Goal: Transaction & Acquisition: Purchase product/service

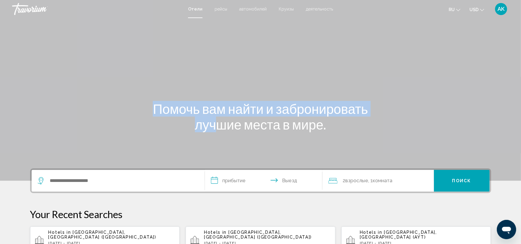
drag, startPoint x: 218, startPoint y: 118, endPoint x: 135, endPoint y: 133, distance: 84.2
click at [135, 133] on div "Помочь вам найти и забронировать лучшие места в мире." at bounding box center [260, 90] width 521 height 181
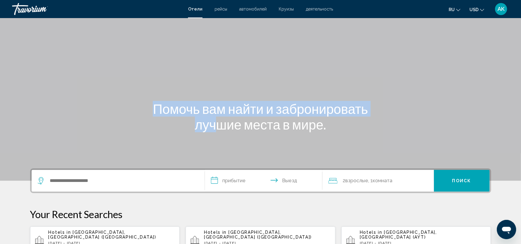
scroll to position [83, 0]
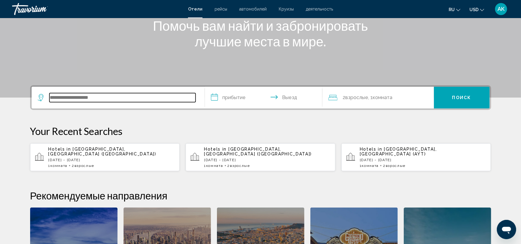
click at [102, 96] on input "Search widget" at bounding box center [122, 97] width 146 height 9
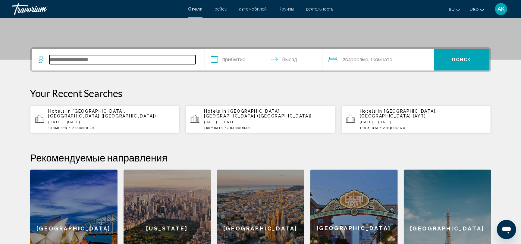
scroll to position [148, 0]
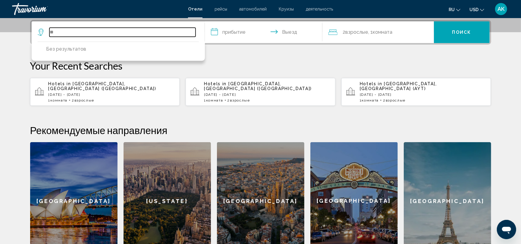
type input "*"
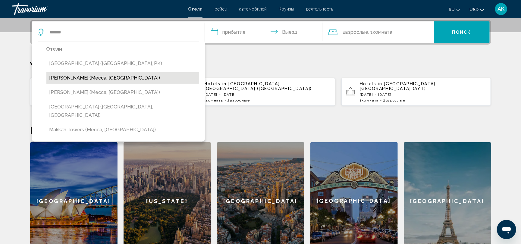
click at [116, 77] on button "[PERSON_NAME] (Mecca, [GEOGRAPHIC_DATA])" at bounding box center [122, 77] width 152 height 11
type input "**********"
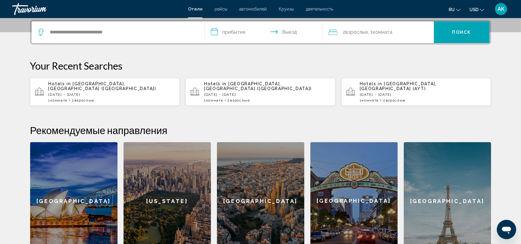
click at [231, 33] on input "**********" at bounding box center [265, 32] width 120 height 23
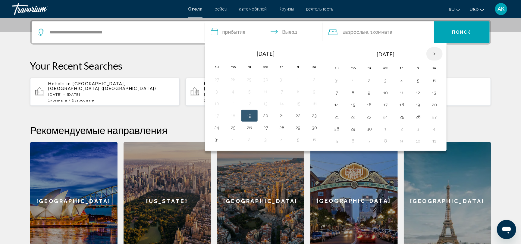
click at [436, 52] on th "Next month" at bounding box center [434, 53] width 16 height 13
click at [435, 79] on button "4" at bounding box center [434, 80] width 10 height 8
click at [435, 81] on button "4" at bounding box center [434, 80] width 10 height 8
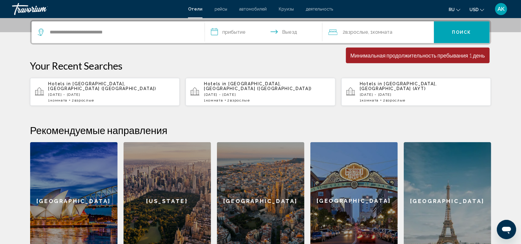
click at [221, 29] on input "**********" at bounding box center [265, 32] width 120 height 23
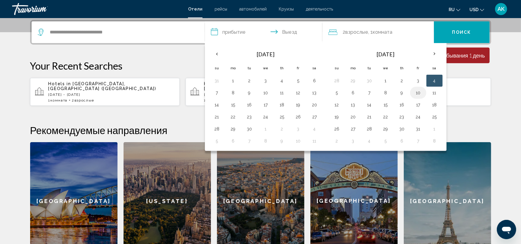
click at [420, 93] on button "10" at bounding box center [418, 93] width 10 height 8
click at [438, 77] on button "4" at bounding box center [434, 80] width 10 height 8
type input "**********"
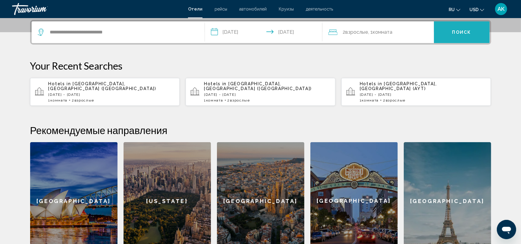
click at [459, 30] on span "Поиск" at bounding box center [461, 32] width 19 height 5
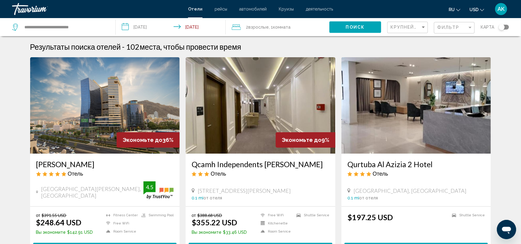
click at [117, 135] on img "Main content" at bounding box center [105, 105] width 150 height 96
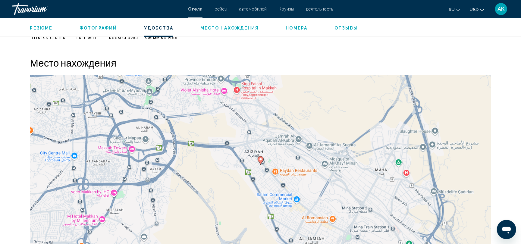
scroll to position [523, 0]
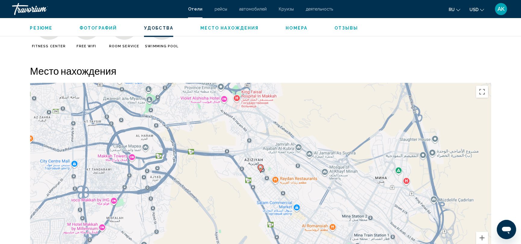
click at [207, 154] on div "Чтобы активировать перетаскивание с помощью клавиатуры, нажмите Alt + Ввод. Пос…" at bounding box center [260, 173] width 461 height 181
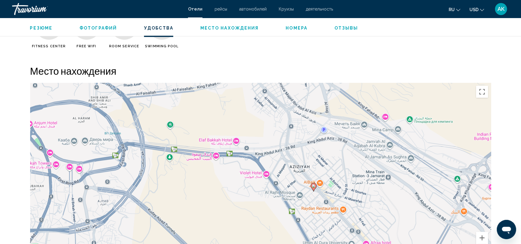
click at [304, 153] on div "Чтобы активировать перетаскивание с помощью клавиатуры, нажмите Alt + Ввод. Пос…" at bounding box center [260, 173] width 461 height 181
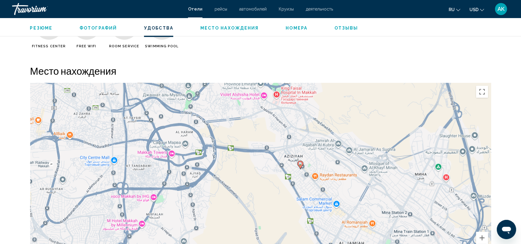
click at [374, 156] on div "Чтобы активировать перетаскивание с помощью клавиатуры, нажмите Alt + Ввод. Пос…" at bounding box center [260, 173] width 461 height 181
click at [327, 195] on div "Чтобы активировать перетаскивание с помощью клавиатуры, нажмите Alt + Ввод. Пос…" at bounding box center [260, 173] width 461 height 181
click at [303, 170] on div "Чтобы активировать перетаскивание с помощью клавиатуры, нажмите Alt + Ввод. Пос…" at bounding box center [260, 173] width 461 height 181
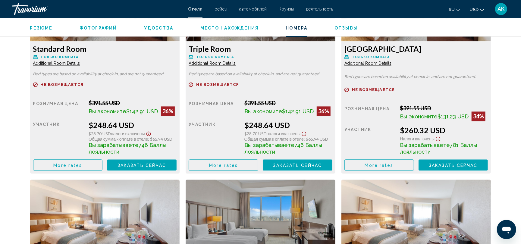
scroll to position [886, 0]
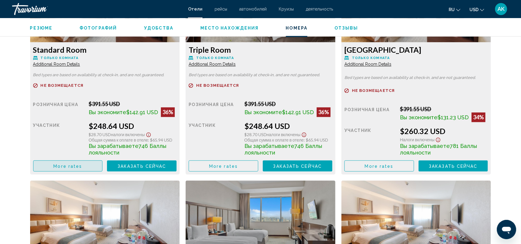
click at [79, 167] on span "More rates" at bounding box center [67, 165] width 29 height 5
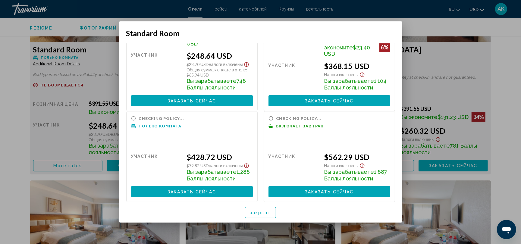
scroll to position [0, 0]
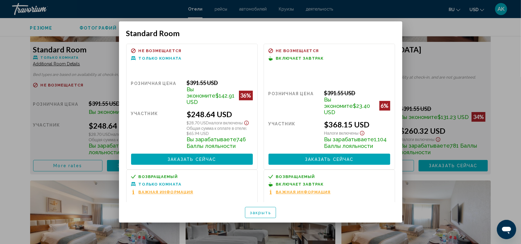
click at [447, 60] on div at bounding box center [260, 122] width 521 height 244
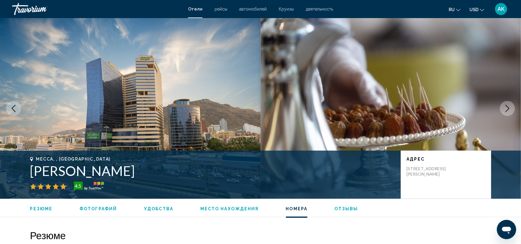
scroll to position [886, 0]
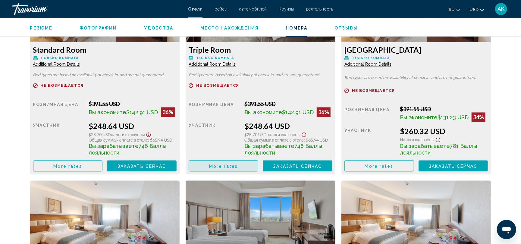
click at [235, 164] on span "More rates" at bounding box center [223, 165] width 29 height 5
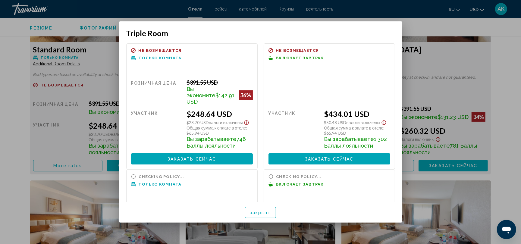
scroll to position [0, 0]
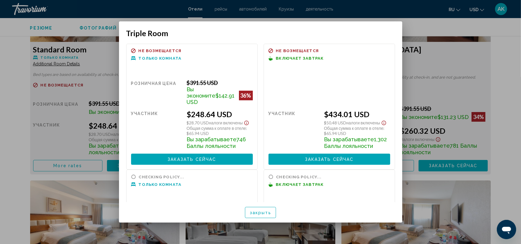
click at [438, 78] on div at bounding box center [260, 122] width 521 height 244
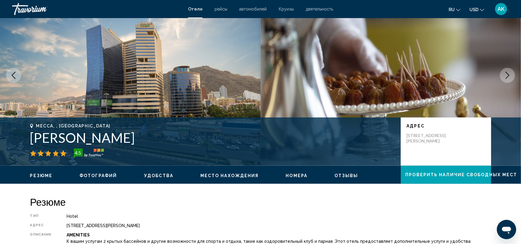
scroll to position [27, 0]
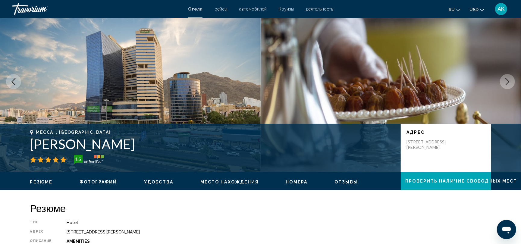
click at [53, 144] on h1 "[PERSON_NAME]" at bounding box center [212, 144] width 364 height 16
click at [32, 143] on h1 "[PERSON_NAME]" at bounding box center [212, 144] width 364 height 16
copy h1 "[PERSON_NAME]"
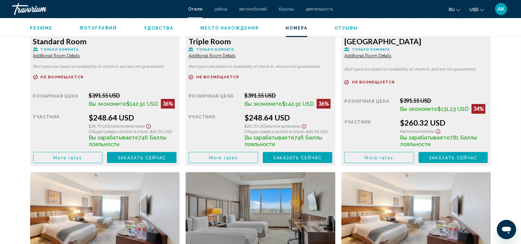
scroll to position [898, 0]
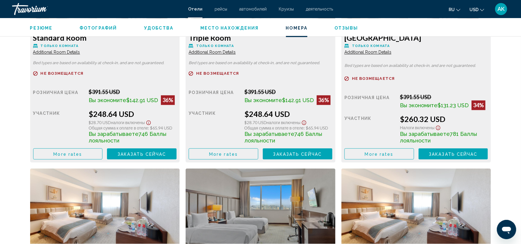
click at [180, 160] on div "Triple Room Только комната Additional Room Details Bed types are based on avail…" at bounding box center [105, 96] width 150 height 132
click at [218, 157] on button "More rates" at bounding box center [223, 153] width 70 height 11
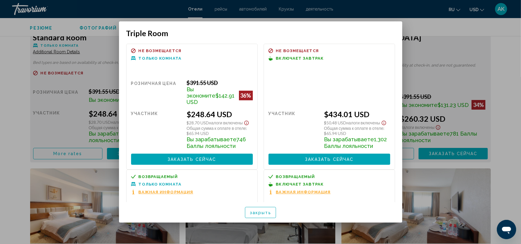
scroll to position [7, 0]
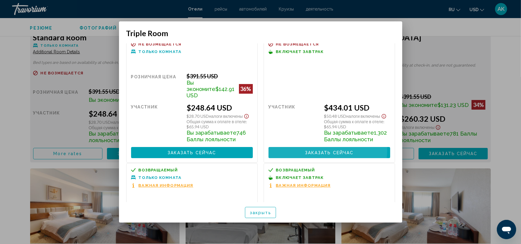
click at [310, 150] on span "Заказать сейчас" at bounding box center [329, 152] width 49 height 5
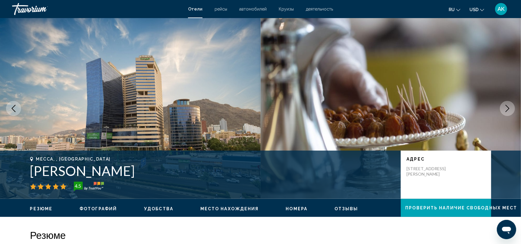
click at [20, 107] on button "Previous image" at bounding box center [13, 108] width 15 height 15
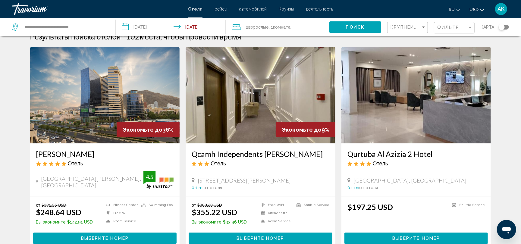
scroll to position [13, 0]
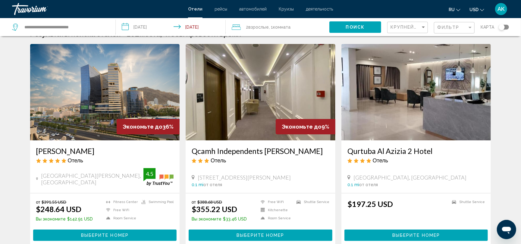
click at [294, 28] on div "2 Взрослый Взрослые , 1 Комната номера" at bounding box center [281, 27] width 98 height 8
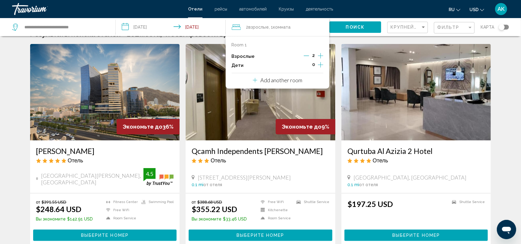
click at [320, 55] on icon "Increment adults" at bounding box center [320, 55] width 5 height 7
click at [359, 54] on img "Main content" at bounding box center [416, 92] width 150 height 96
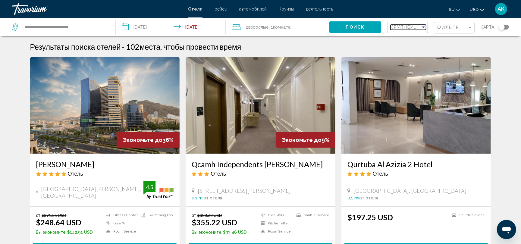
click at [417, 26] on span "Крупнейшие сбережения" at bounding box center [426, 27] width 72 height 5
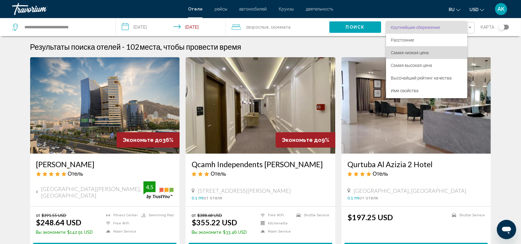
click at [419, 52] on span "Самая низкая цена" at bounding box center [410, 52] width 38 height 5
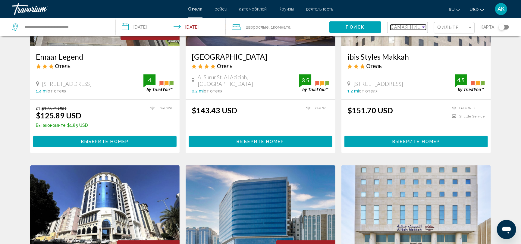
scroll to position [311, 0]
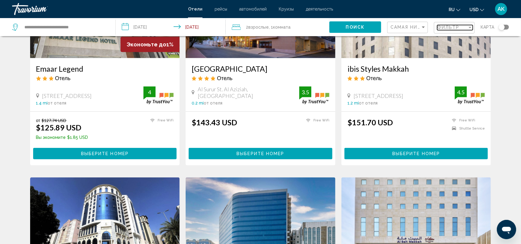
click at [454, 25] on span "Фильтр" at bounding box center [448, 27] width 22 height 5
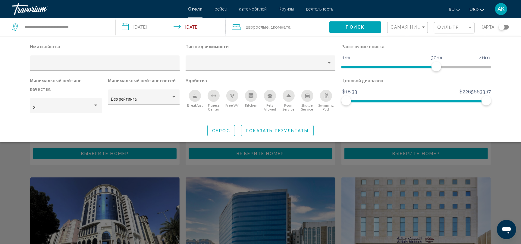
click at [233, 96] on icon "Free Wifi" at bounding box center [232, 95] width 5 height 5
click at [197, 100] on div "Breakfast" at bounding box center [195, 96] width 12 height 12
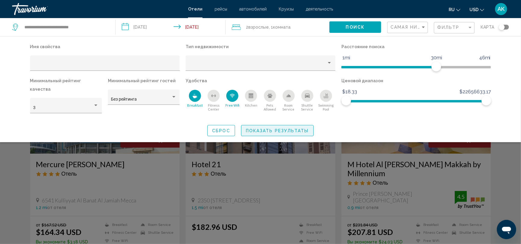
click at [290, 125] on button "Показать результаты" at bounding box center [277, 130] width 73 height 11
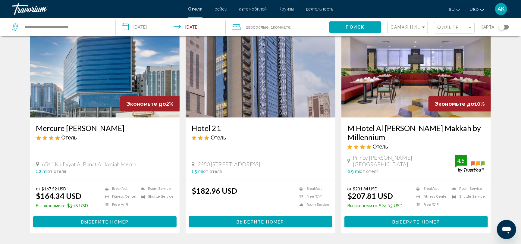
scroll to position [37, 0]
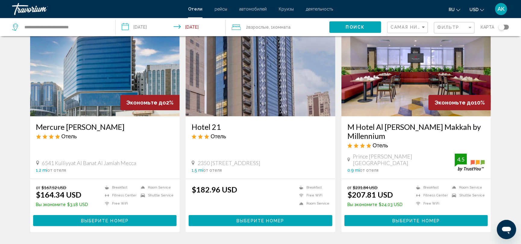
click at [390, 96] on img "Main content" at bounding box center [416, 68] width 150 height 96
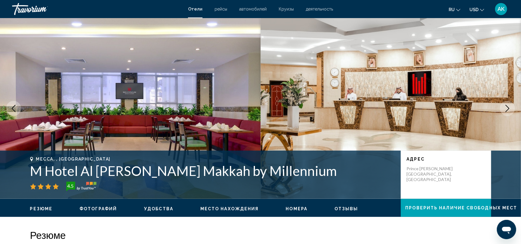
click at [509, 108] on icon "Next image" at bounding box center [507, 108] width 4 height 7
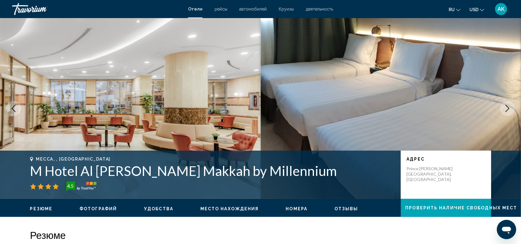
click at [509, 109] on icon "Next image" at bounding box center [507, 108] width 4 height 7
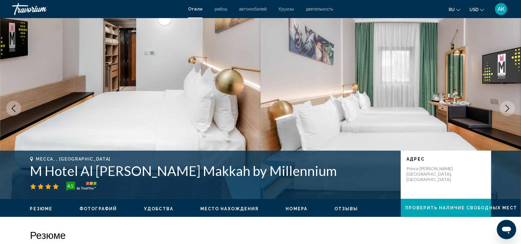
click at [509, 109] on icon "Next image" at bounding box center [506, 108] width 7 height 7
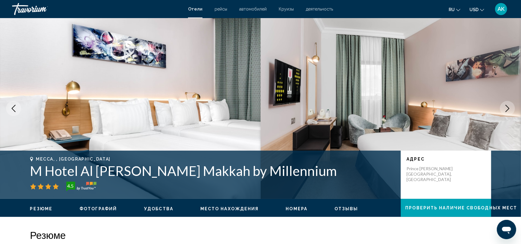
click at [508, 110] on icon "Next image" at bounding box center [506, 108] width 7 height 7
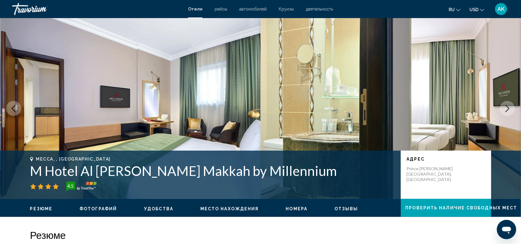
click at [508, 110] on icon "Next image" at bounding box center [506, 108] width 7 height 7
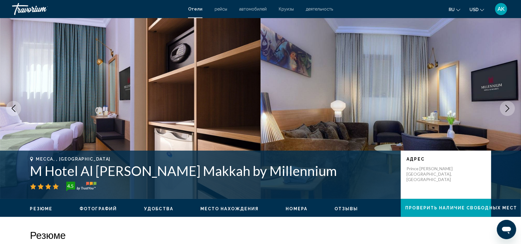
click at [508, 110] on icon "Next image" at bounding box center [506, 108] width 7 height 7
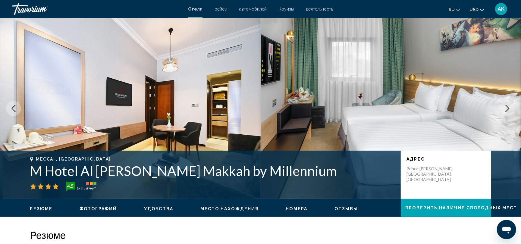
click at [508, 110] on icon "Next image" at bounding box center [506, 108] width 7 height 7
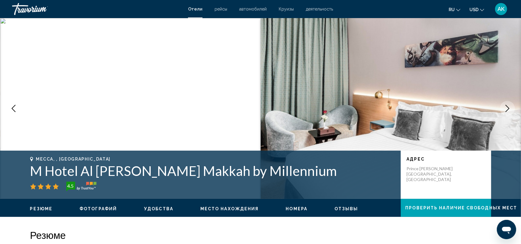
click at [508, 110] on icon "Next image" at bounding box center [507, 108] width 4 height 7
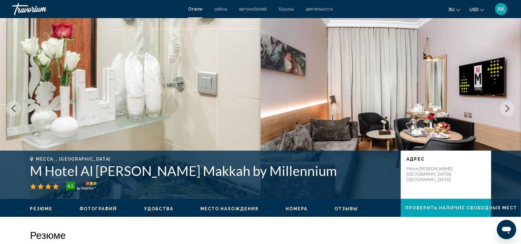
click at [508, 110] on icon "Next image" at bounding box center [507, 108] width 4 height 7
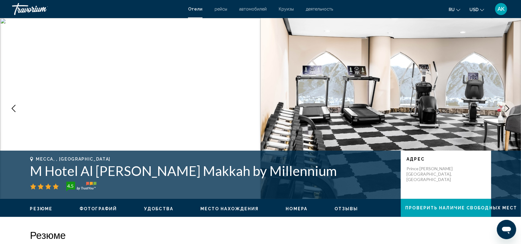
click at [508, 110] on icon "Next image" at bounding box center [506, 108] width 7 height 7
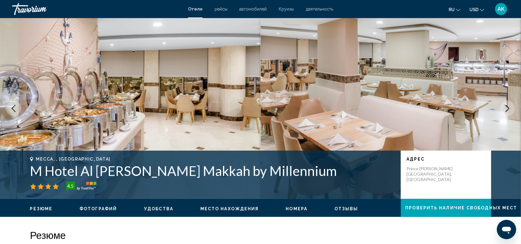
click at [508, 110] on icon "Next image" at bounding box center [506, 108] width 7 height 7
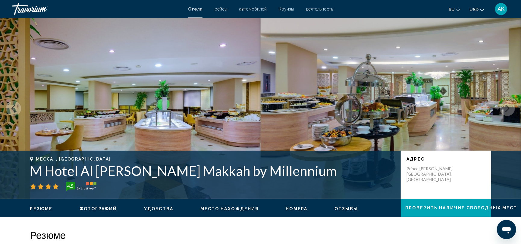
click at [507, 110] on icon "Next image" at bounding box center [506, 108] width 7 height 7
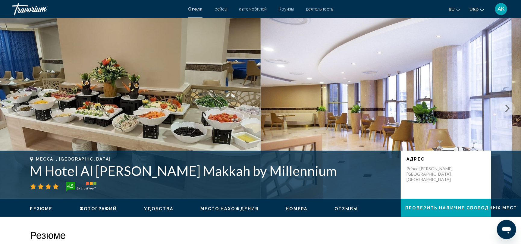
click at [507, 110] on icon "Next image" at bounding box center [506, 108] width 7 height 7
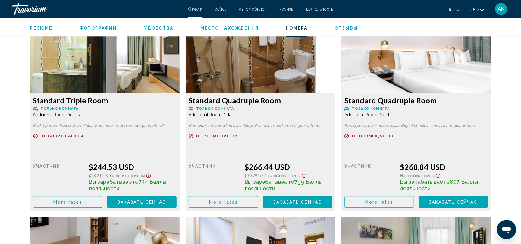
scroll to position [1053, 0]
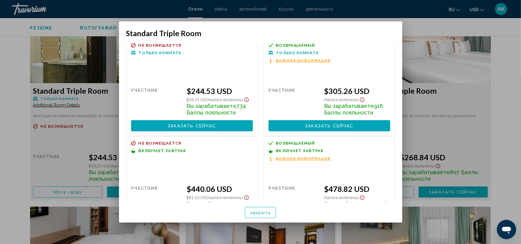
scroll to position [0, 0]
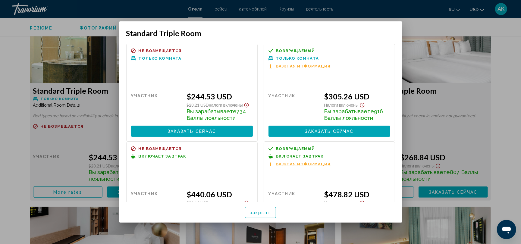
click at [23, 77] on div at bounding box center [260, 122] width 521 height 244
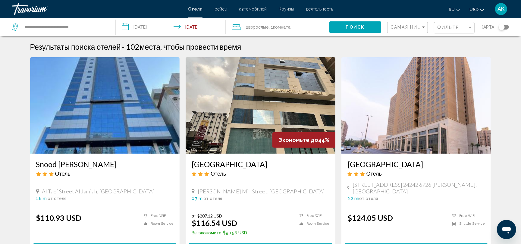
click at [101, 134] on img "Main content" at bounding box center [105, 105] width 150 height 96
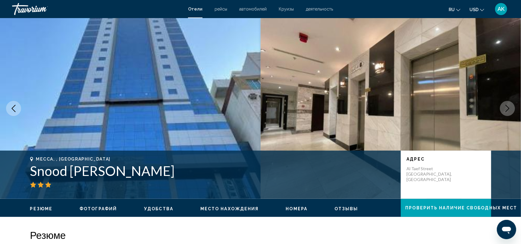
click at [505, 110] on icon "Next image" at bounding box center [506, 108] width 7 height 7
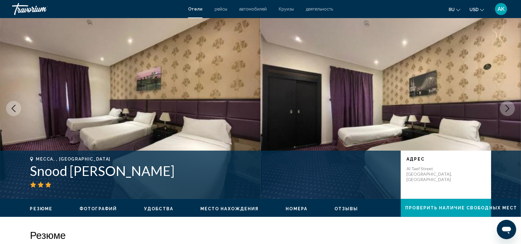
click at [505, 110] on icon "Next image" at bounding box center [506, 108] width 7 height 7
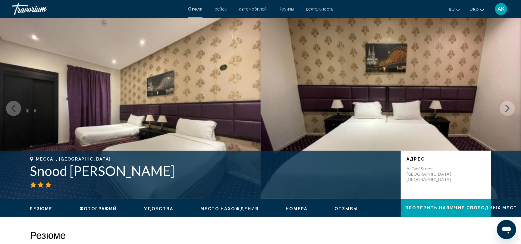
click at [505, 110] on icon "Next image" at bounding box center [506, 108] width 7 height 7
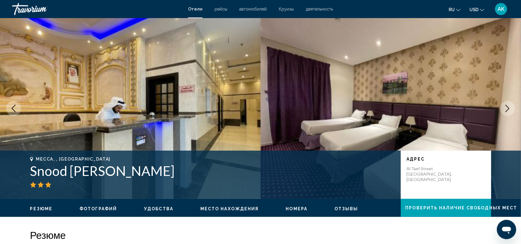
click at [505, 110] on icon "Next image" at bounding box center [506, 108] width 7 height 7
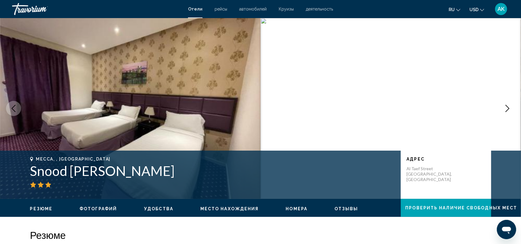
click at [505, 110] on icon "Next image" at bounding box center [506, 108] width 7 height 7
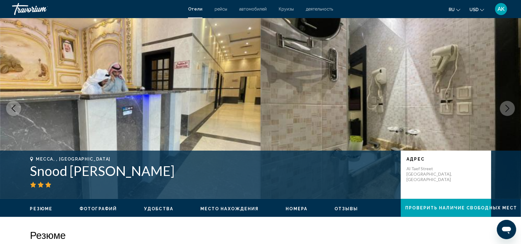
click at [505, 110] on icon "Next image" at bounding box center [506, 108] width 7 height 7
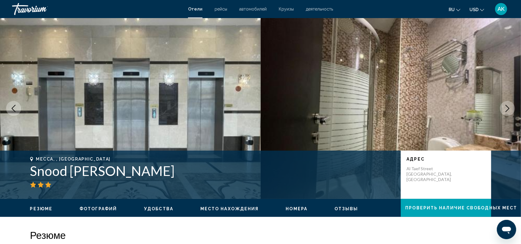
click at [505, 110] on icon "Next image" at bounding box center [506, 108] width 7 height 7
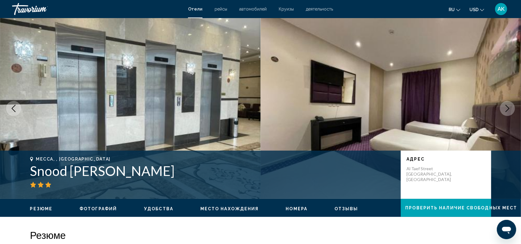
click at [505, 110] on icon "Next image" at bounding box center [506, 108] width 7 height 7
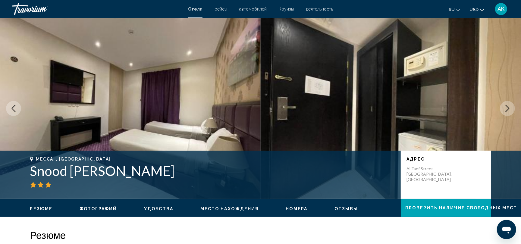
click at [505, 111] on icon "Next image" at bounding box center [506, 108] width 7 height 7
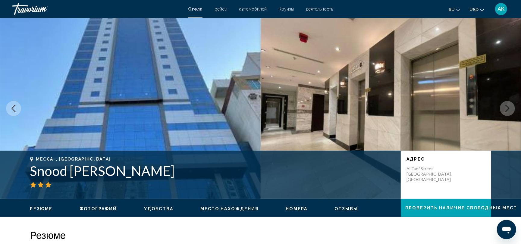
click at [505, 112] on button "Next image" at bounding box center [507, 108] width 15 height 15
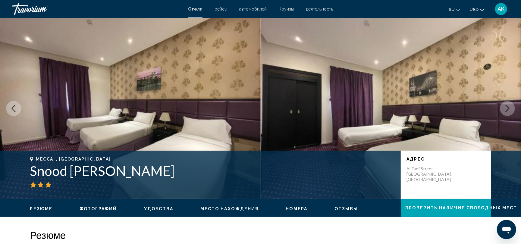
click at [505, 112] on button "Next image" at bounding box center [507, 108] width 15 height 15
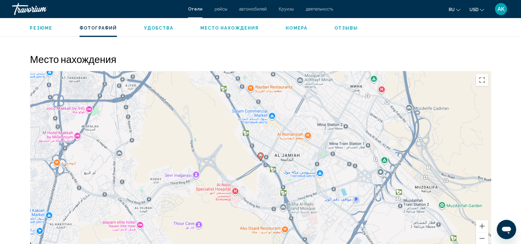
scroll to position [589, 0]
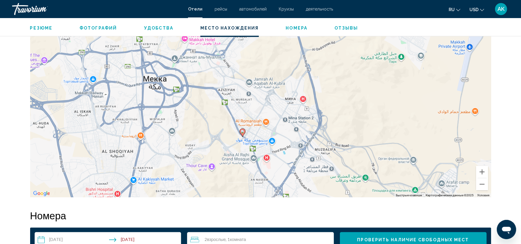
drag, startPoint x: 196, startPoint y: 72, endPoint x: 205, endPoint y: 116, distance: 44.9
click at [205, 116] on div "Чтобы активировать перетаскивание с помощью клавиатуры, нажмите Alt + Ввод. Пос…" at bounding box center [260, 107] width 461 height 181
click at [164, 92] on div "Чтобы активировать перетаскивание с помощью клавиатуры, нажмите Alt + Ввод. Пос…" at bounding box center [260, 107] width 461 height 181
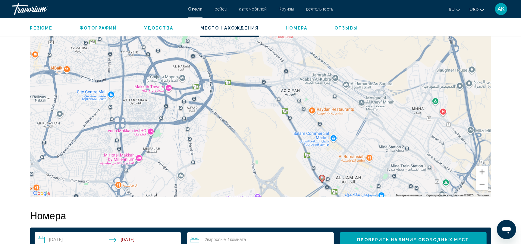
click at [185, 87] on div "Чтобы активировать перетаскивание с помощью клавиатуры, нажмите Alt + Ввод. Пос…" at bounding box center [260, 107] width 461 height 181
click at [194, 82] on div "Чтобы активировать перетаскивание с помощью клавиатуры, нажмите Alt + Ввод. Пос…" at bounding box center [260, 107] width 461 height 181
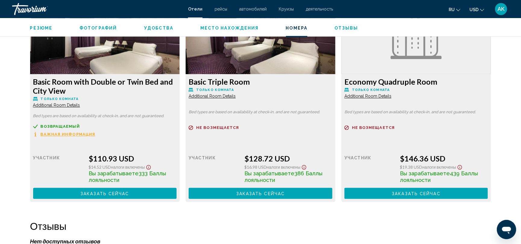
scroll to position [850, 0]
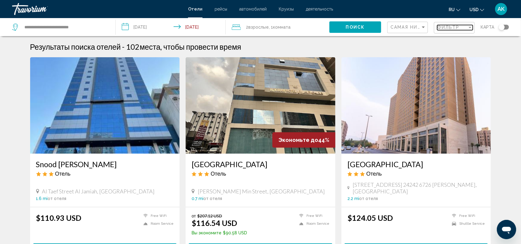
click at [441, 27] on span "Фильтр" at bounding box center [448, 27] width 22 height 5
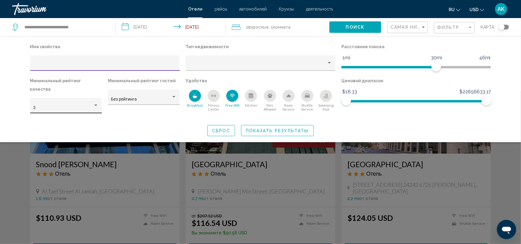
click at [95, 104] on div "Hotel Filters" at bounding box center [95, 105] width 3 height 2
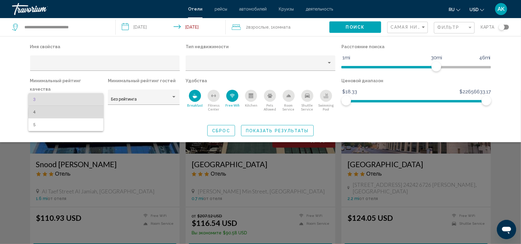
click at [88, 113] on span "4" at bounding box center [65, 112] width 65 height 13
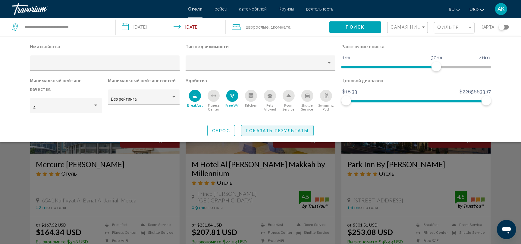
click at [266, 126] on button "Показать результаты" at bounding box center [277, 130] width 73 height 11
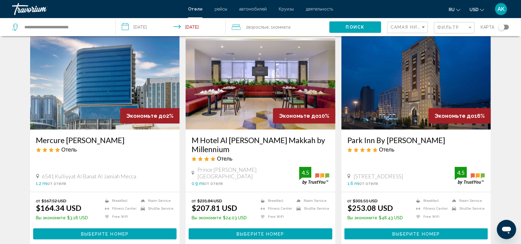
scroll to position [20, 0]
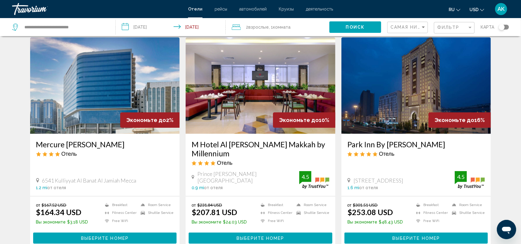
click at [81, 142] on h3 "Mercure [PERSON_NAME]" at bounding box center [105, 144] width 138 height 9
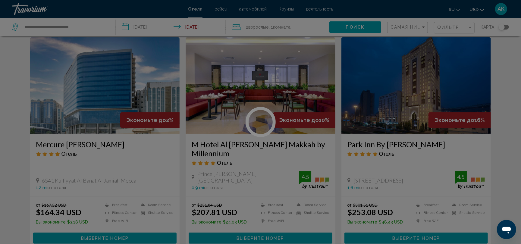
click at [81, 142] on div at bounding box center [260, 122] width 521 height 244
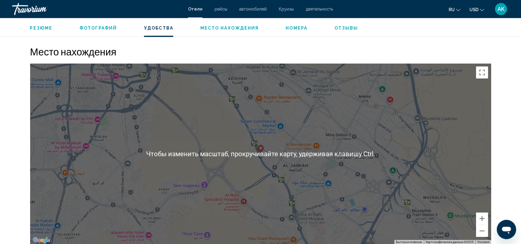
scroll to position [531, 0]
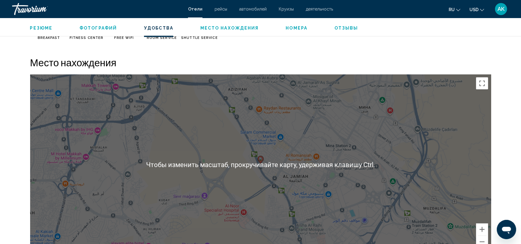
click at [264, 127] on div "Чтобы активировать перетаскивание с помощью клавиатуры, нажмите Alt + Ввод. Пос…" at bounding box center [260, 164] width 461 height 181
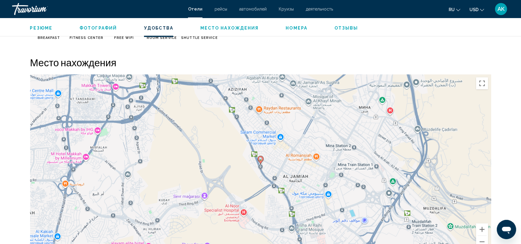
click at [261, 148] on div "Чтобы активировать перетаскивание с помощью клавиатуры, нажмите Alt + Ввод. Пос…" at bounding box center [260, 164] width 461 height 181
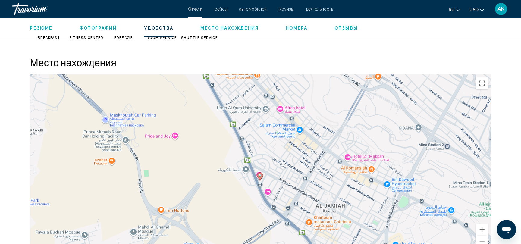
click at [260, 165] on div "Чтобы активировать перетаскивание с помощью клавиатуры, нажмите Alt + Ввод. Пос…" at bounding box center [260, 164] width 461 height 181
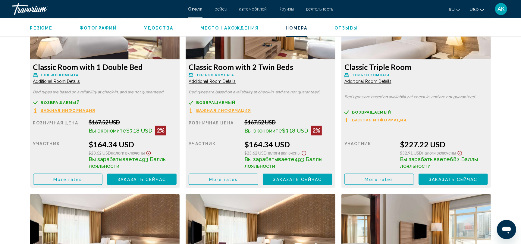
scroll to position [871, 0]
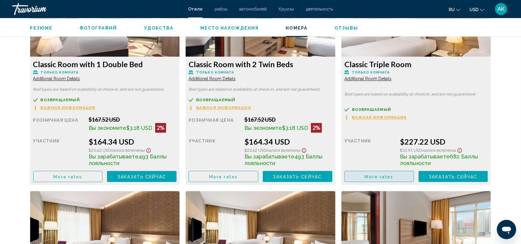
click at [364, 176] on button "More rates" at bounding box center [379, 176] width 70 height 11
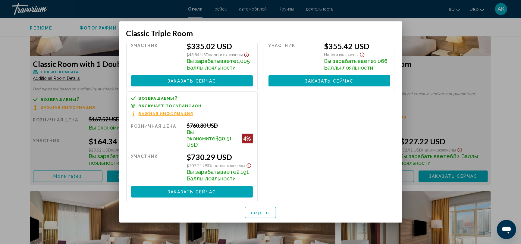
scroll to position [174, 0]
click at [480, 83] on div at bounding box center [260, 122] width 521 height 244
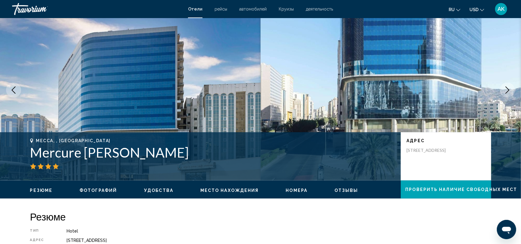
scroll to position [19, 0]
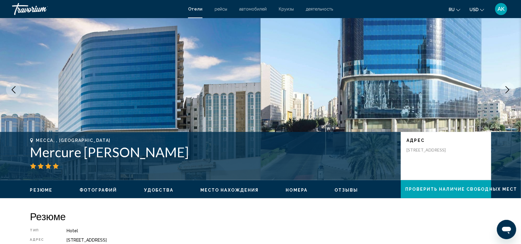
click at [503, 90] on button "Next image" at bounding box center [507, 89] width 15 height 15
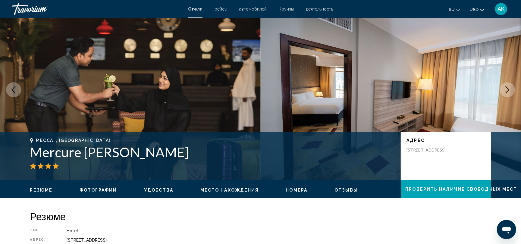
click at [503, 90] on button "Next image" at bounding box center [507, 89] width 15 height 15
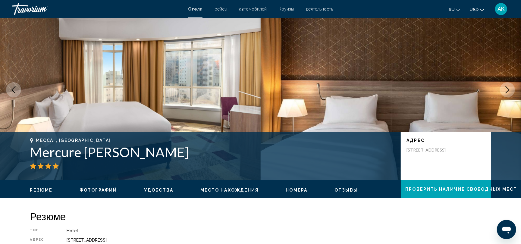
click at [503, 91] on button "Next image" at bounding box center [507, 89] width 15 height 15
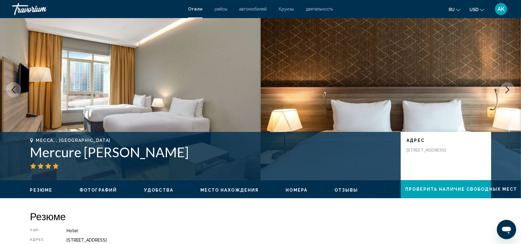
click at [503, 91] on button "Next image" at bounding box center [507, 89] width 15 height 15
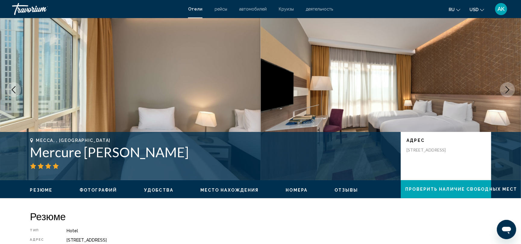
click at [503, 91] on button "Next image" at bounding box center [507, 89] width 15 height 15
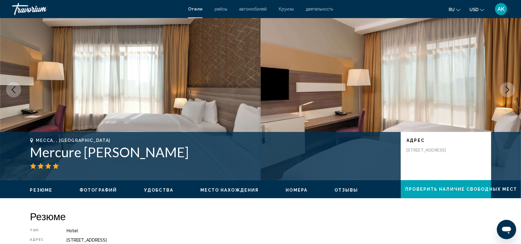
click at [503, 92] on button "Next image" at bounding box center [507, 89] width 15 height 15
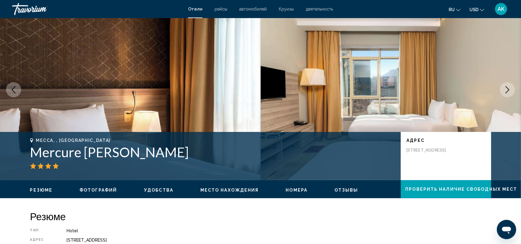
click at [503, 92] on button "Next image" at bounding box center [507, 89] width 15 height 15
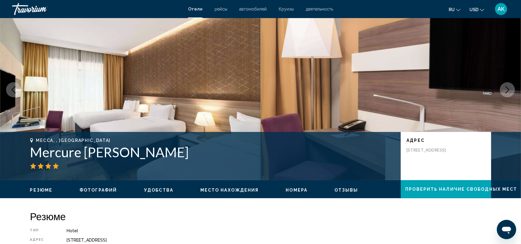
click at [503, 92] on button "Next image" at bounding box center [507, 89] width 15 height 15
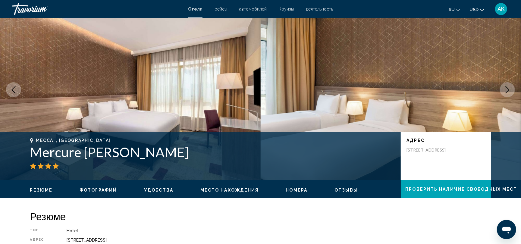
click at [503, 92] on button "Next image" at bounding box center [507, 89] width 15 height 15
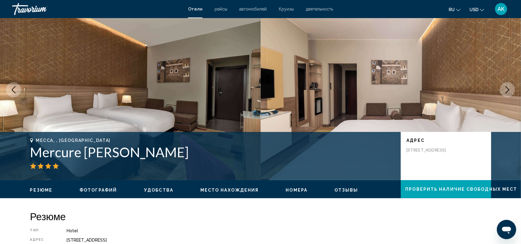
click at [503, 92] on button "Next image" at bounding box center [507, 89] width 15 height 15
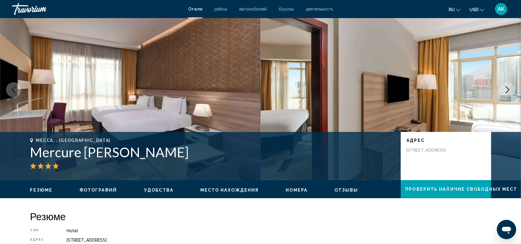
click at [503, 92] on button "Next image" at bounding box center [507, 89] width 15 height 15
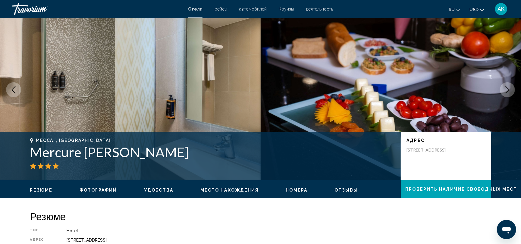
click at [503, 93] on button "Next image" at bounding box center [507, 89] width 15 height 15
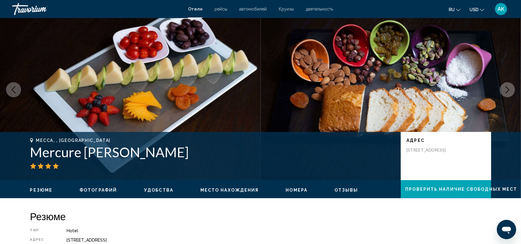
click at [503, 93] on button "Next image" at bounding box center [507, 89] width 15 height 15
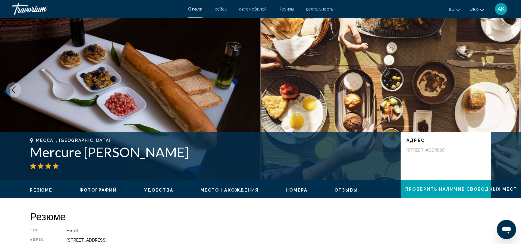
click at [503, 93] on button "Next image" at bounding box center [507, 89] width 15 height 15
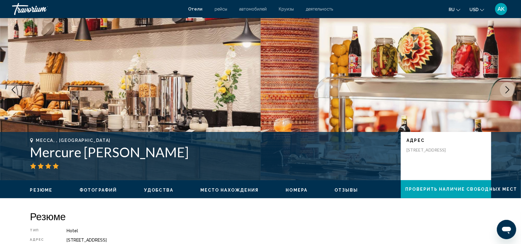
click at [503, 93] on button "Next image" at bounding box center [507, 89] width 15 height 15
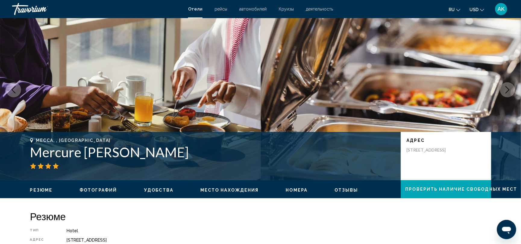
click at [503, 93] on button "Next image" at bounding box center [507, 89] width 15 height 15
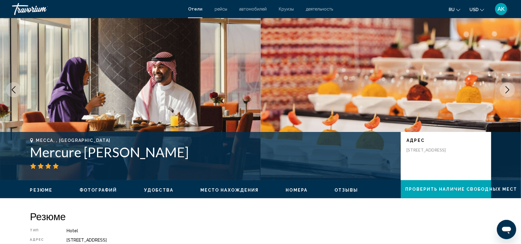
click at [503, 93] on button "Next image" at bounding box center [507, 89] width 15 height 15
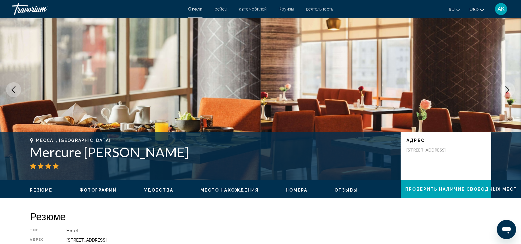
click at [503, 93] on button "Next image" at bounding box center [507, 89] width 15 height 15
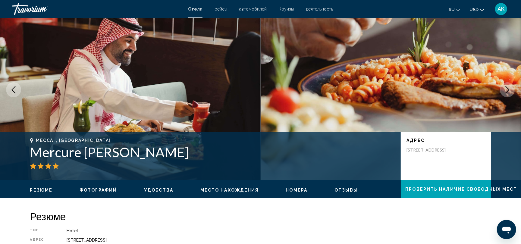
click at [503, 93] on button "Next image" at bounding box center [507, 89] width 15 height 15
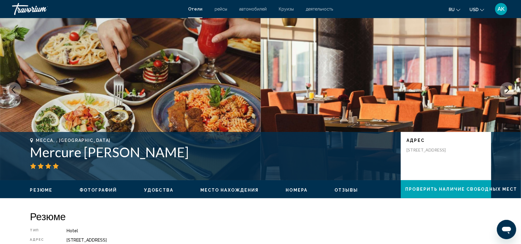
click at [503, 93] on button "Next image" at bounding box center [507, 89] width 15 height 15
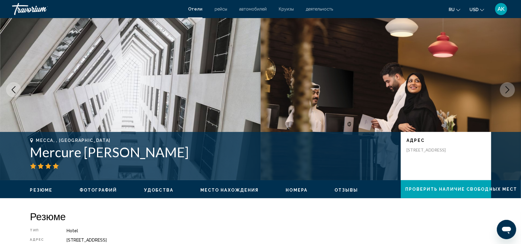
click at [503, 93] on button "Next image" at bounding box center [507, 89] width 15 height 15
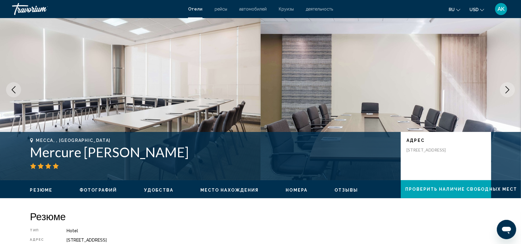
click at [503, 93] on button "Next image" at bounding box center [507, 89] width 15 height 15
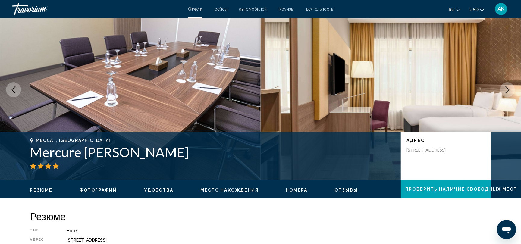
click at [503, 93] on button "Next image" at bounding box center [507, 89] width 15 height 15
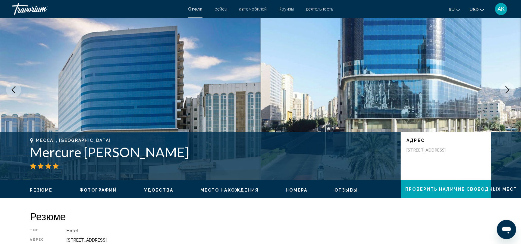
click at [502, 93] on button "Next image" at bounding box center [507, 89] width 15 height 15
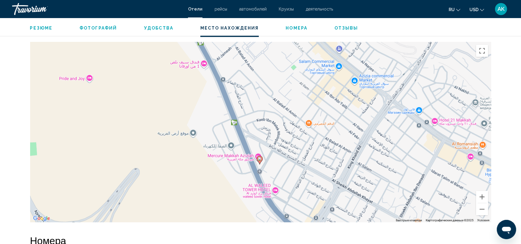
scroll to position [567, 0]
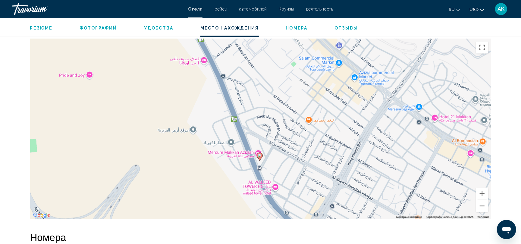
click at [271, 171] on div "Чтобы активировать перетаскивание с помощью клавиатуры, нажмите Alt + Ввод. Пос…" at bounding box center [260, 129] width 461 height 181
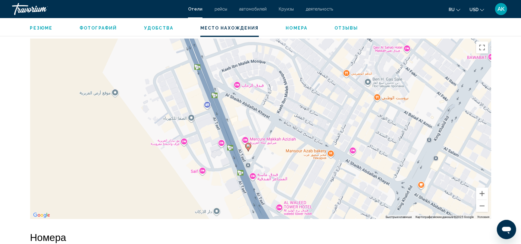
click at [257, 160] on div "Чтобы активировать перетаскивание с помощью клавиатуры, нажмите Alt + Ввод. Пос…" at bounding box center [260, 129] width 461 height 181
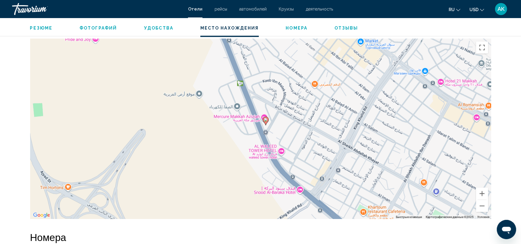
click at [253, 111] on div "Чтобы активировать перетаскивание с помощью клавиатуры, нажмите Alt + Ввод. Пос…" at bounding box center [260, 129] width 461 height 181
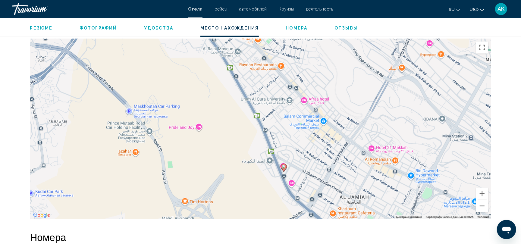
drag, startPoint x: 211, startPoint y: 86, endPoint x: 258, endPoint y: 154, distance: 82.5
click at [258, 154] on div "Чтобы активировать перетаскивание с помощью клавиатуры, нажмите Alt + Ввод. Пос…" at bounding box center [260, 129] width 461 height 181
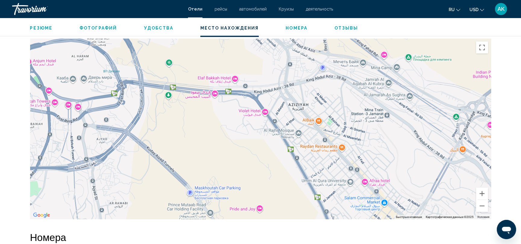
drag, startPoint x: 205, startPoint y: 103, endPoint x: 254, endPoint y: 182, distance: 93.8
click at [254, 182] on div "Чтобы активировать перетаскивание с помощью клавиатуры, нажмите Alt + Ввод. Пос…" at bounding box center [260, 129] width 461 height 181
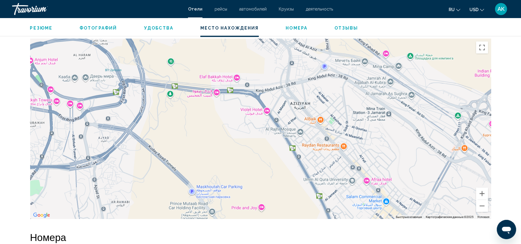
click at [219, 148] on div "Чтобы активировать перетаскивание с помощью клавиатуры, нажмите Alt + Ввод. Пос…" at bounding box center [260, 129] width 461 height 181
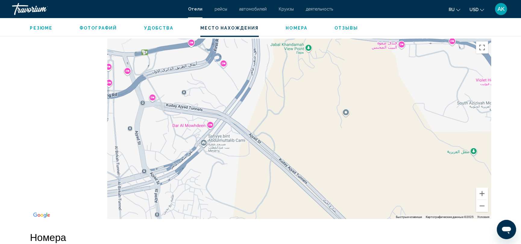
drag, startPoint x: 101, startPoint y: 126, endPoint x: 302, endPoint y: 128, distance: 201.8
click at [302, 128] on div "Main content" at bounding box center [260, 129] width 461 height 181
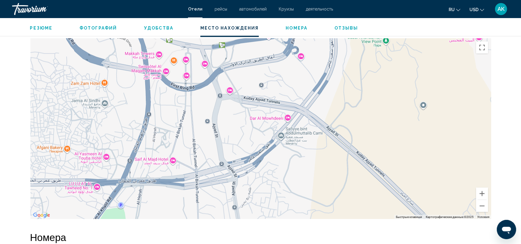
drag, startPoint x: 228, startPoint y: 132, endPoint x: 280, endPoint y: 124, distance: 52.3
click at [280, 124] on div "Main content" at bounding box center [260, 129] width 461 height 181
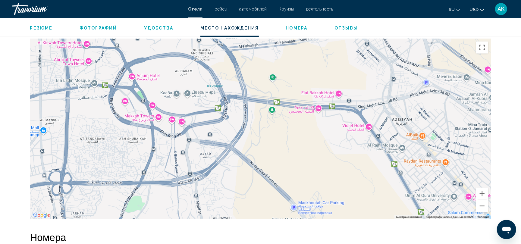
drag, startPoint x: 103, startPoint y: 146, endPoint x: 174, endPoint y: 170, distance: 74.7
click at [174, 170] on div "Чтобы активировать перетаскивание с помощью клавиатуры, нажмите Alt + Ввод. Пос…" at bounding box center [260, 129] width 461 height 181
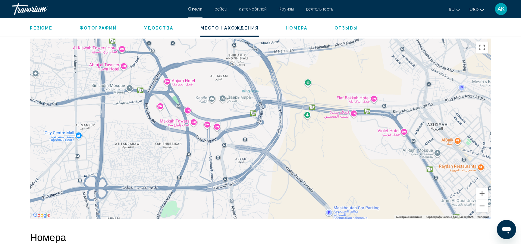
click at [134, 157] on div "Main content" at bounding box center [260, 129] width 461 height 181
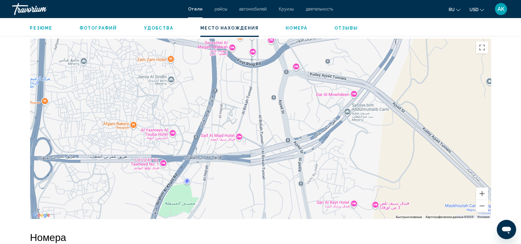
drag, startPoint x: 325, startPoint y: 120, endPoint x: 296, endPoint y: 58, distance: 68.3
click at [296, 58] on div "Main content" at bounding box center [260, 129] width 461 height 181
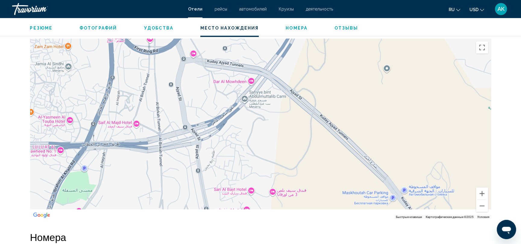
drag, startPoint x: 322, startPoint y: 86, endPoint x: 242, endPoint y: 58, distance: 84.6
click at [242, 58] on div "Main content" at bounding box center [260, 129] width 461 height 181
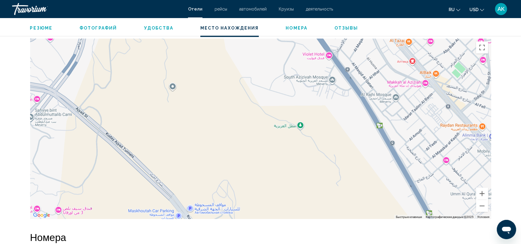
drag, startPoint x: 366, startPoint y: 85, endPoint x: 127, endPoint y: 129, distance: 242.8
click at [127, 129] on div "Main content" at bounding box center [260, 129] width 461 height 181
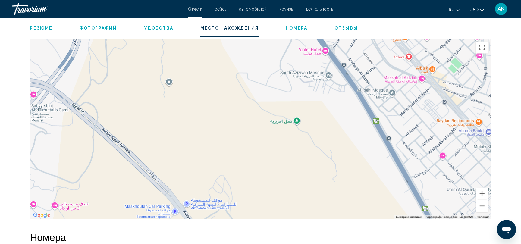
drag, startPoint x: 277, startPoint y: 189, endPoint x: 295, endPoint y: 168, distance: 27.6
click at [295, 168] on div "Main content" at bounding box center [260, 129] width 461 height 181
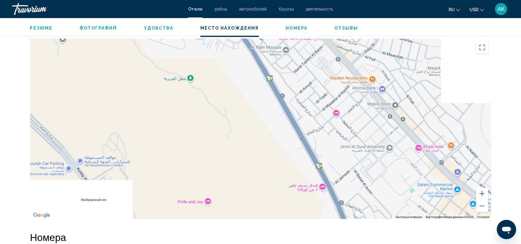
drag, startPoint x: 403, startPoint y: 140, endPoint x: 271, endPoint y: 114, distance: 134.0
click at [271, 114] on div "Main content" at bounding box center [260, 129] width 461 height 181
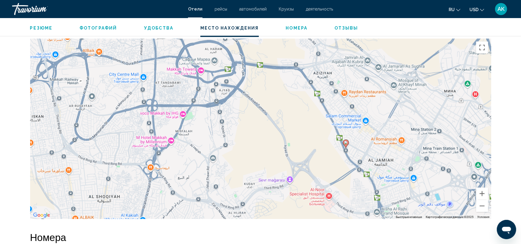
click at [356, 133] on div "Чтобы активировать перетаскивание с помощью клавиатуры, нажмите Alt + Ввод. Пос…" at bounding box center [260, 129] width 461 height 181
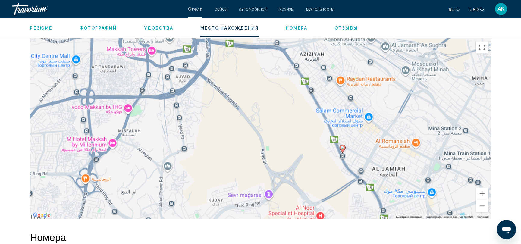
click at [356, 133] on div "Чтобы активировать перетаскивание с помощью клавиатуры, нажмите Alt + Ввод. Пос…" at bounding box center [260, 129] width 461 height 181
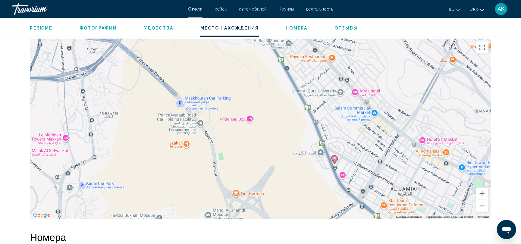
click at [353, 158] on div "Чтобы активировать перетаскивание с помощью клавиатуры, нажмите Alt + Ввод. Пос…" at bounding box center [260, 129] width 461 height 181
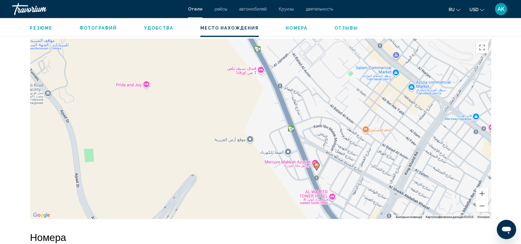
click at [353, 158] on div "Чтобы активировать перетаскивание с помощью клавиатуры, нажмите Alt + Ввод. Пос…" at bounding box center [260, 129] width 461 height 181
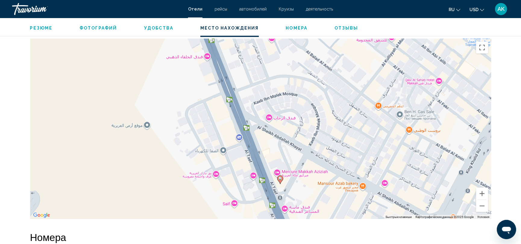
click at [369, 172] on div "Чтобы активировать перетаскивание с помощью клавиатуры, нажмите Alt + Ввод. Пос…" at bounding box center [260, 129] width 461 height 181
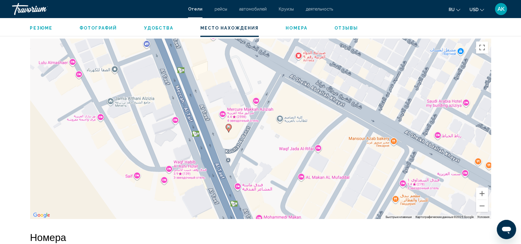
drag, startPoint x: 304, startPoint y: 176, endPoint x: 341, endPoint y: 111, distance: 74.7
click at [341, 111] on div "Чтобы активировать перетаскивание с помощью клавиатуры, нажмите Alt + Ввод. Пос…" at bounding box center [260, 129] width 461 height 181
click at [304, 165] on div "Чтобы активировать перетаскивание с помощью клавиатуры, нажмите Alt + Ввод. Пос…" at bounding box center [260, 129] width 461 height 181
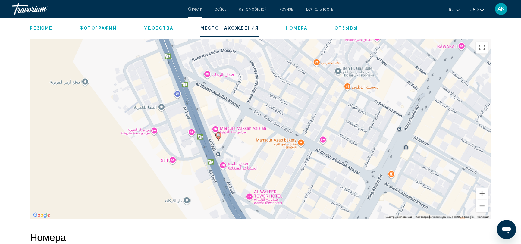
click at [252, 127] on div "Чтобы активировать перетаскивание с помощью клавиатуры, нажмите Alt + Ввод. Пос…" at bounding box center [260, 129] width 461 height 181
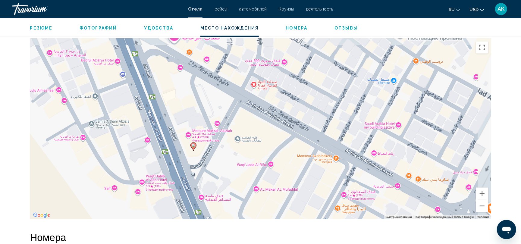
click at [252, 127] on div "Чтобы активировать перетаскивание с помощью клавиатуры, нажмите Alt + Ввод. Пос…" at bounding box center [260, 129] width 461 height 181
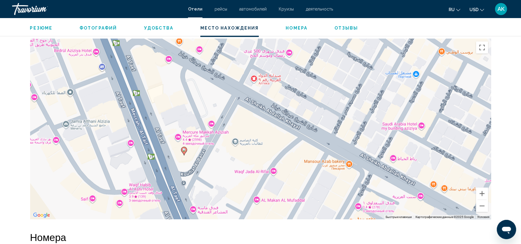
drag, startPoint x: 255, startPoint y: 117, endPoint x: 243, endPoint y: 124, distance: 14.4
click at [243, 124] on div "Чтобы активировать перетаскивание с помощью клавиатуры, нажмите Alt + Ввод. Пос…" at bounding box center [260, 129] width 461 height 181
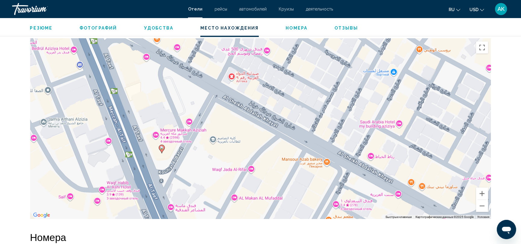
drag, startPoint x: 251, startPoint y: 143, endPoint x: 242, endPoint y: 121, distance: 24.1
click at [242, 121] on div "Чтобы активировать перетаскивание с помощью клавиатуры, нажмите Alt + Ввод. Пос…" at bounding box center [260, 129] width 461 height 181
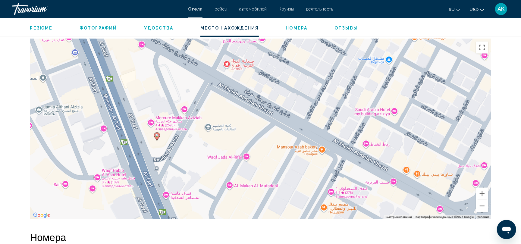
click at [207, 125] on div "Чтобы активировать перетаскивание с помощью клавиатуры, нажмите Alt + Ввод. Пос…" at bounding box center [260, 129] width 461 height 181
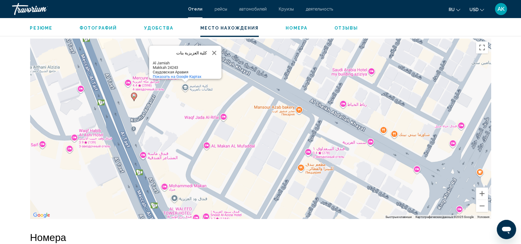
drag, startPoint x: 217, startPoint y: 159, endPoint x: 194, endPoint y: 117, distance: 48.0
click at [194, 117] on div "Чтобы активировать перетаскивание с помощью клавиатуры, нажмите Alt + Ввод. Пос…" at bounding box center [260, 129] width 461 height 181
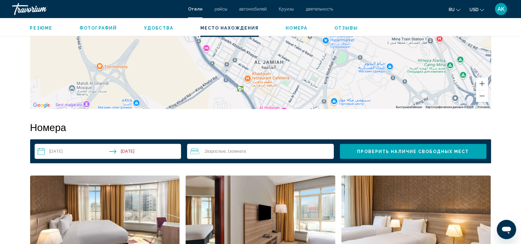
scroll to position [674, 0]
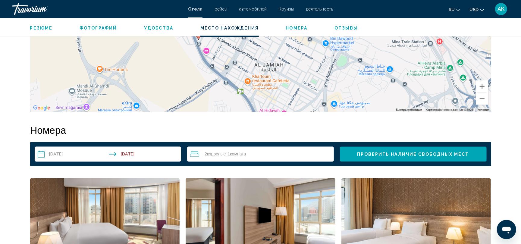
click at [254, 73] on div "Чтобы активировать перетаскивание с помощью клавиатуры, нажмите Alt + Ввод. Пос…" at bounding box center [260, 21] width 461 height 181
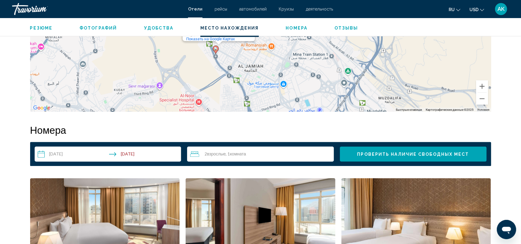
click at [218, 59] on div "Чтобы активировать перетаскивание с помощью клавиатуры, нажмите Alt + Ввод. Пос…" at bounding box center [260, 21] width 461 height 181
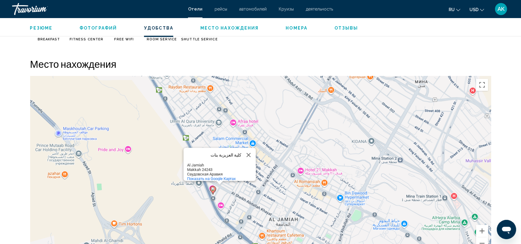
scroll to position [531, 0]
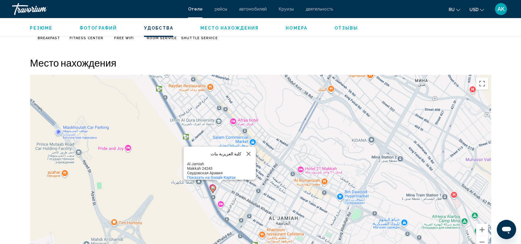
click at [204, 197] on div "Чтобы активировать перетаскивание с помощью клавиатуры, нажмите Alt + Ввод. Пос…" at bounding box center [260, 165] width 461 height 181
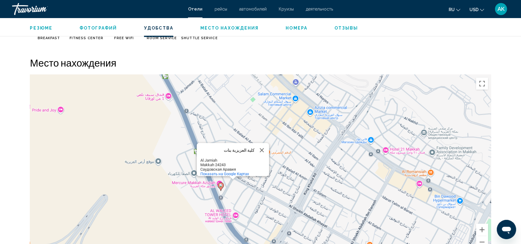
click at [204, 197] on div "Чтобы активировать перетаскивание с помощью клавиатуры, нажмите Alt + Ввод. Пос…" at bounding box center [260, 165] width 461 height 181
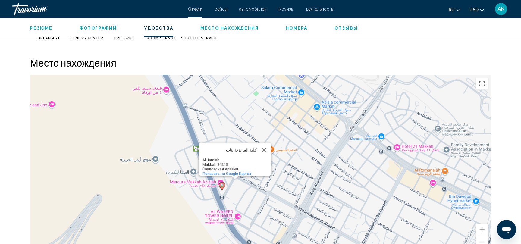
click at [204, 197] on div "Чтобы активировать перетаскивание с помощью клавиатуры, нажмите Alt + Ввод. Пос…" at bounding box center [260, 165] width 461 height 181
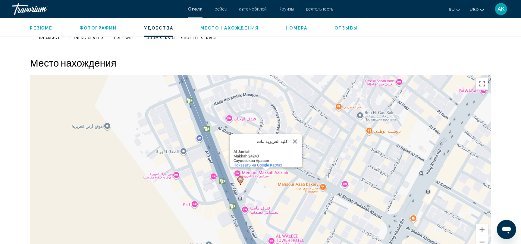
click at [203, 197] on div "Чтобы активировать перетаскивание с помощью клавиатуры, нажмите Alt + Ввод. Пос…" at bounding box center [260, 165] width 461 height 181
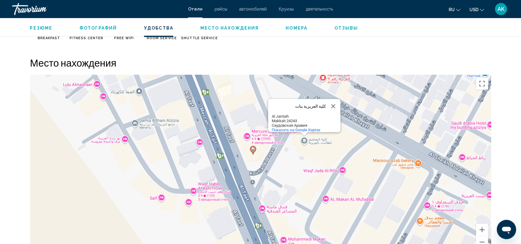
drag, startPoint x: 342, startPoint y: 199, endPoint x: 317, endPoint y: 181, distance: 31.1
click at [317, 181] on div "Чтобы активировать перетаскивание с помощью клавиатуры, нажмите Alt + Ввод. Пос…" at bounding box center [260, 165] width 461 height 181
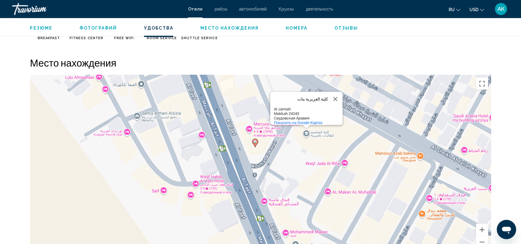
drag, startPoint x: 303, startPoint y: 186, endPoint x: 305, endPoint y: 182, distance: 4.6
click at [305, 182] on div "Чтобы активировать перетаскивание с помощью клавиатуры, нажмите Alt + Ввод. Пос…" at bounding box center [260, 165] width 461 height 181
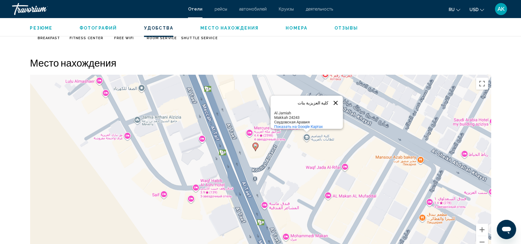
click at [333, 99] on button "Закрыть" at bounding box center [335, 103] width 14 height 14
